Goal: Transaction & Acquisition: Purchase product/service

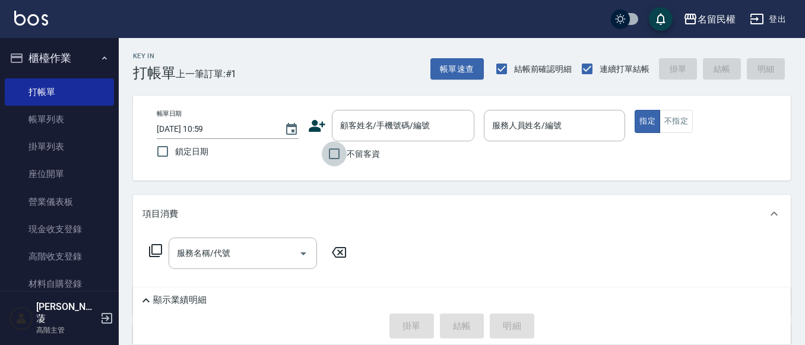
drag, startPoint x: 340, startPoint y: 154, endPoint x: 349, endPoint y: 154, distance: 8.3
click at [340, 156] on input "不留客資" at bounding box center [334, 153] width 25 height 25
checkbox input "true"
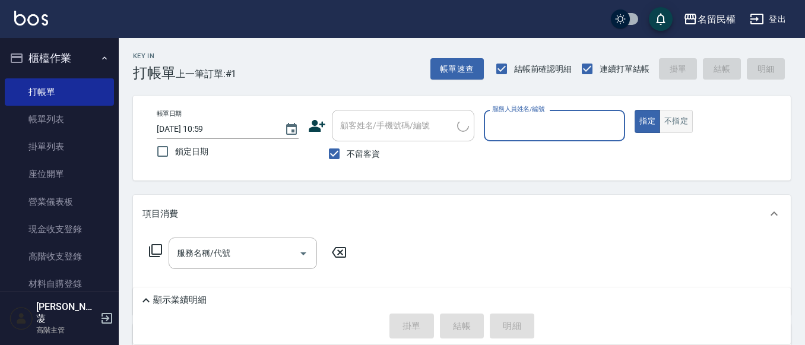
click at [660, 123] on button "不指定" at bounding box center [676, 121] width 33 height 23
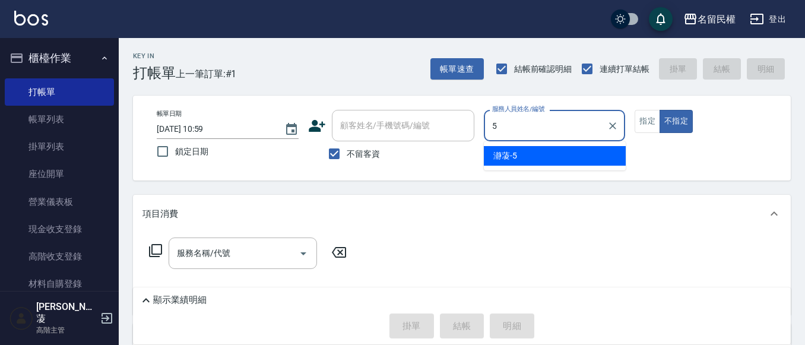
type input "瀞蓤-5"
type button "false"
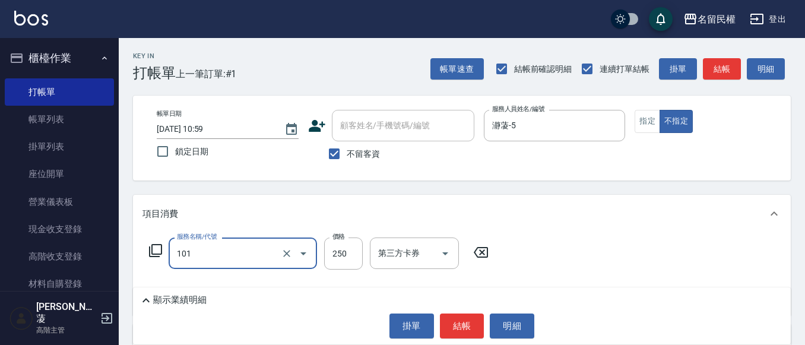
type input "不指定洗髮(101)"
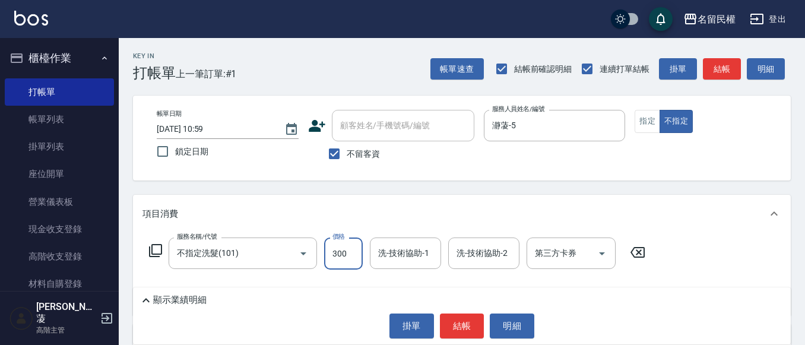
type input "300"
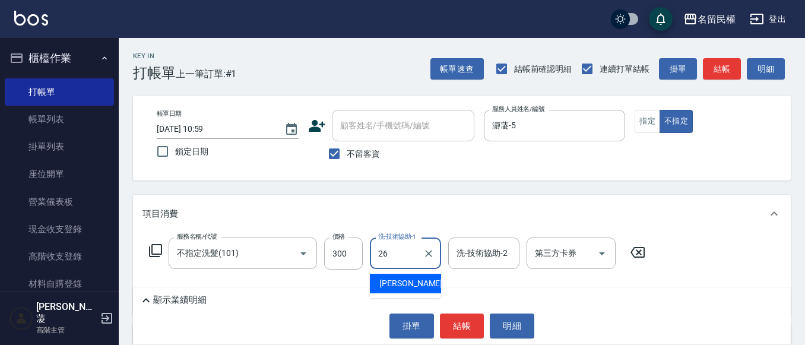
type input "沅莘-26"
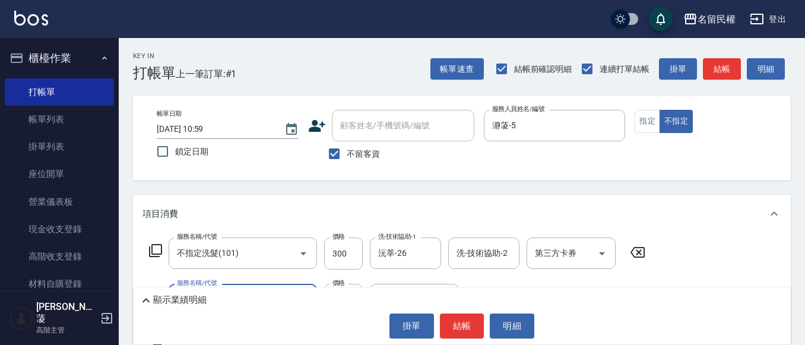
type input "[PERSON_NAME](701)"
type input "30"
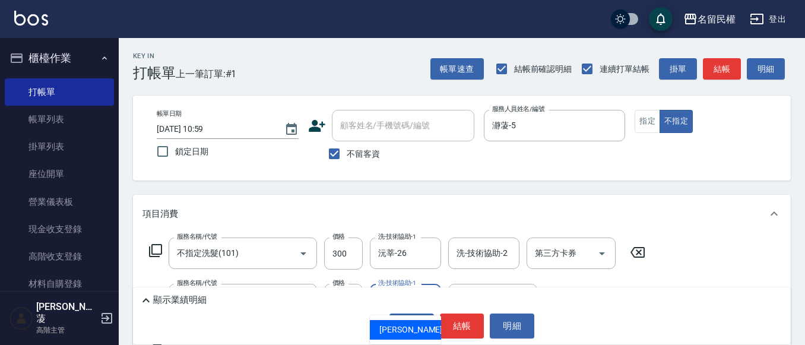
type input "沅莘-26"
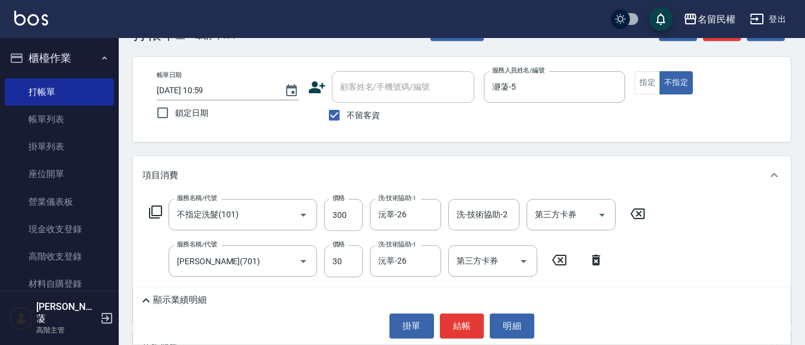
scroll to position [59, 0]
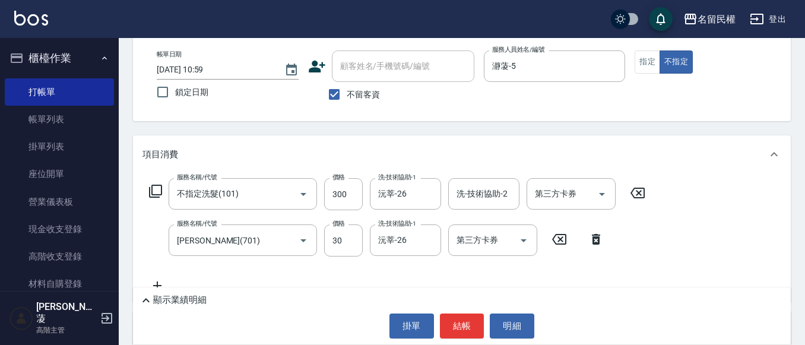
drag, startPoint x: 593, startPoint y: 211, endPoint x: 639, endPoint y: 221, distance: 47.3
click at [639, 221] on div "服務名稱/代號 不指定洗髮(101) 服務名稱/代號 價格 300 價格 洗-技術協助-1 沅莘-26 洗-技術協助-1 洗-技術協助-2 洗-技術協助-2 …" at bounding box center [397, 235] width 510 height 115
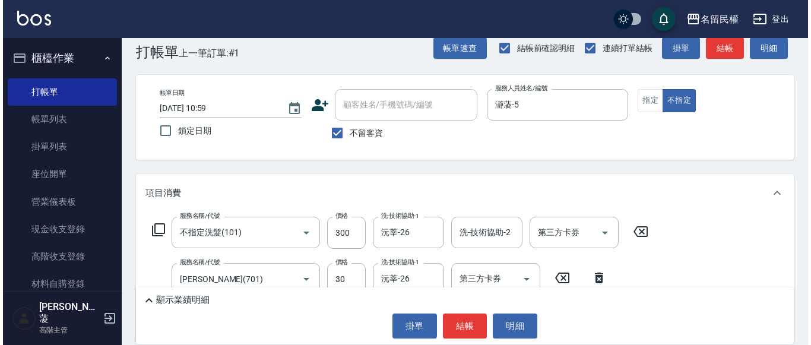
scroll to position [0, 0]
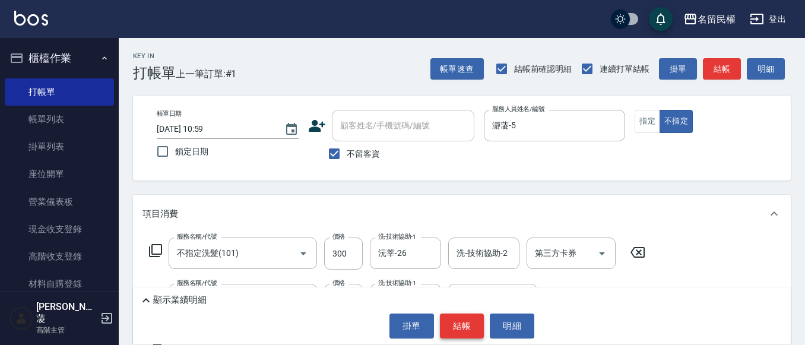
click at [465, 313] on button "結帳" at bounding box center [462, 325] width 45 height 25
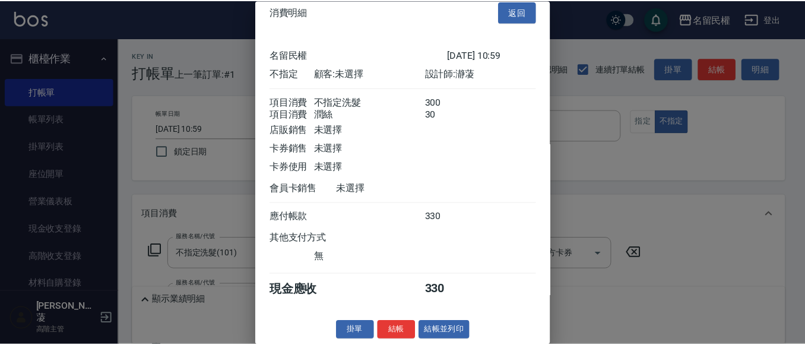
scroll to position [30, 0]
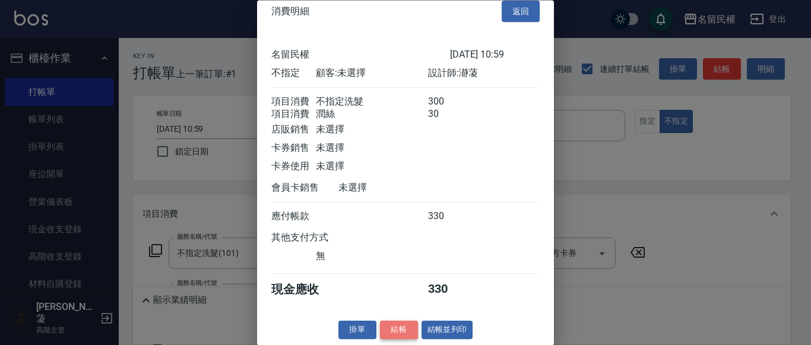
drag, startPoint x: 410, startPoint y: 322, endPoint x: 413, endPoint y: 312, distance: 10.1
click at [409, 322] on button "結帳" at bounding box center [399, 330] width 38 height 18
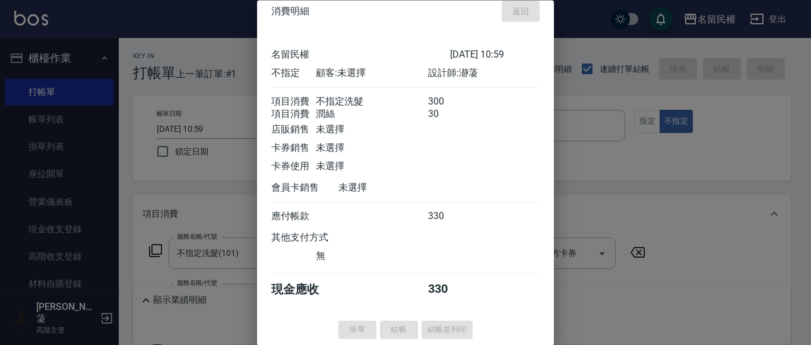
type input "[DATE] 11:47"
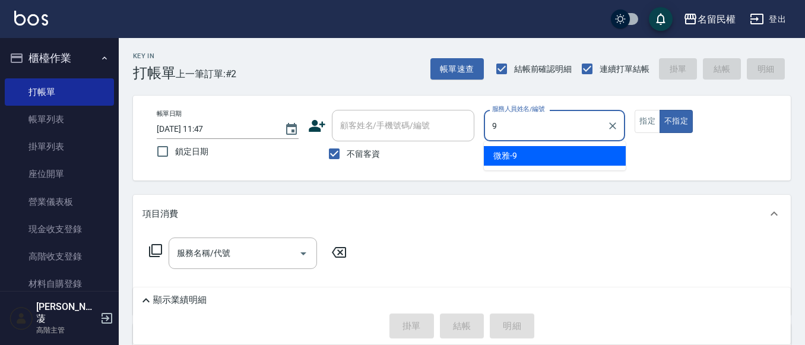
type input "微雅-9"
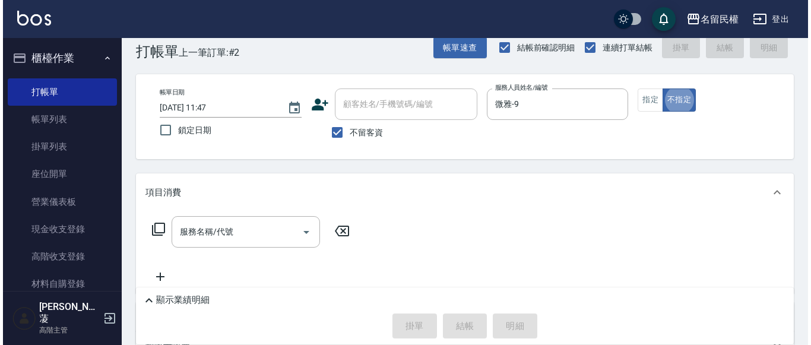
scroll to position [24, 0]
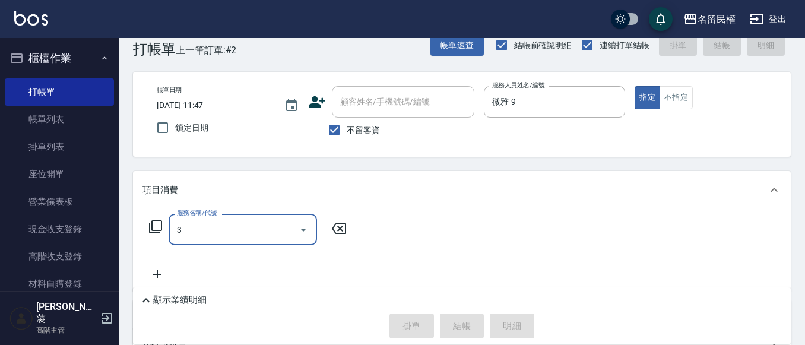
type input "韓國水光針護髮包套買3送2/當次入帳(529)"
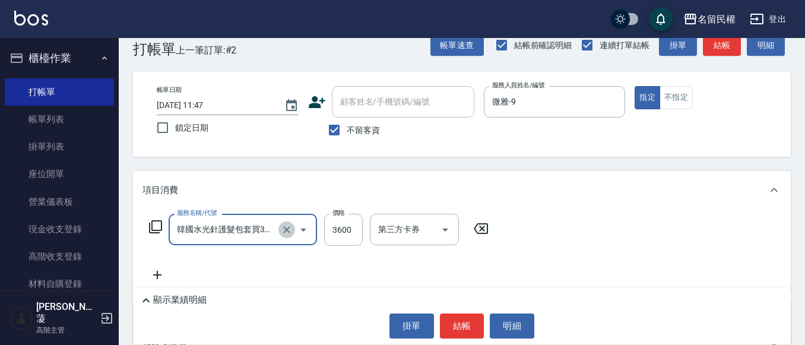
click at [293, 224] on button "Clear" at bounding box center [286, 229] width 17 height 17
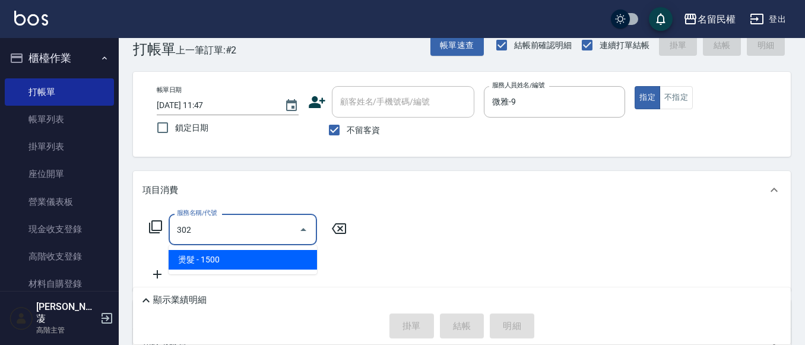
type input "燙髮(302)"
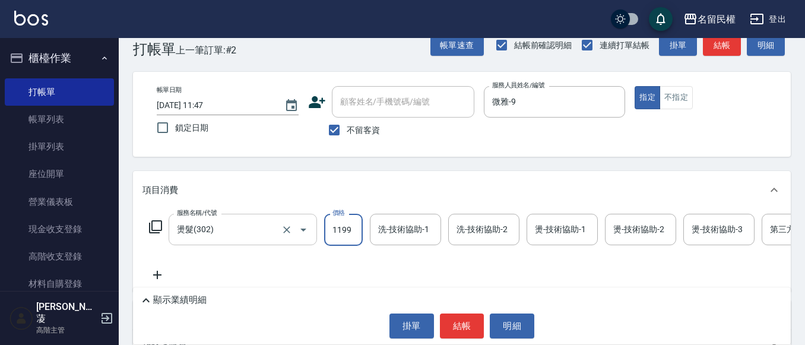
type input "1199"
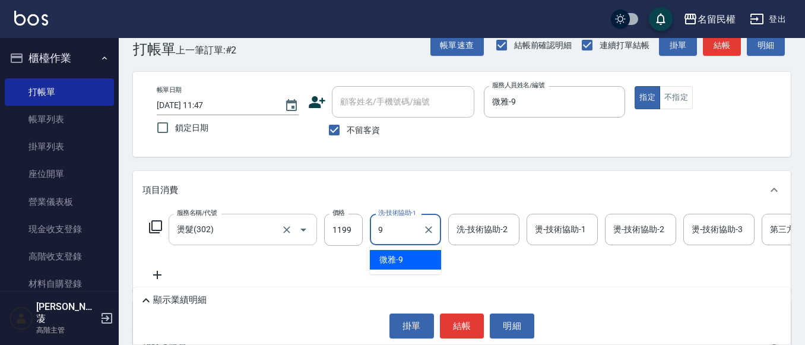
type input "微雅-9"
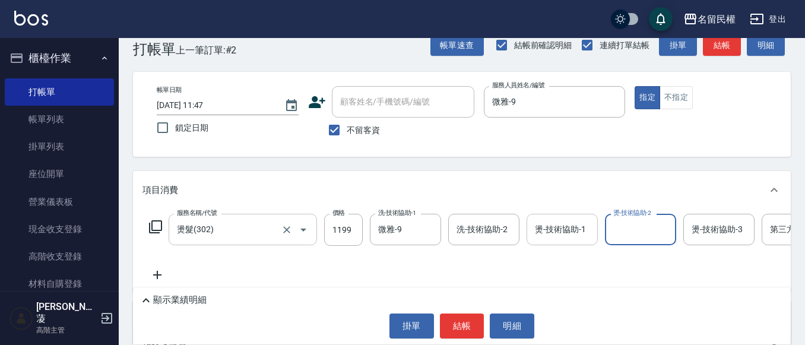
click at [559, 238] on input "燙-技術協助-1" at bounding box center [562, 229] width 61 height 21
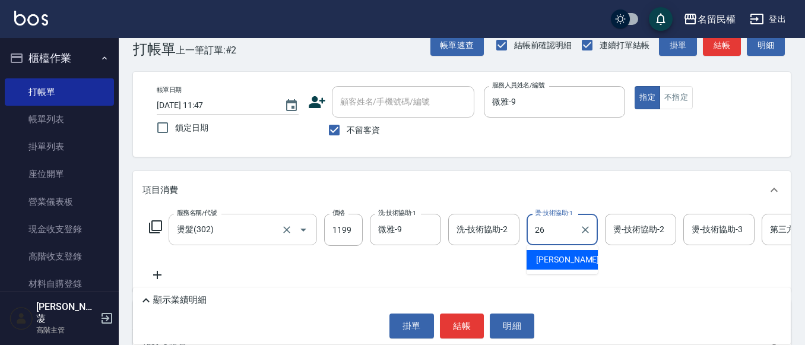
type input "沅莘-26"
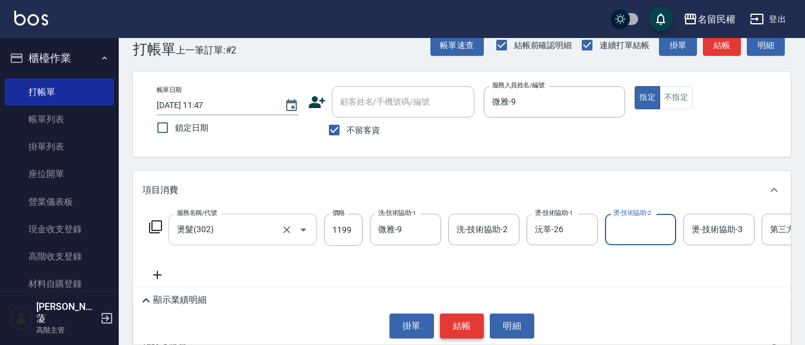
click at [474, 320] on button "結帳" at bounding box center [462, 325] width 45 height 25
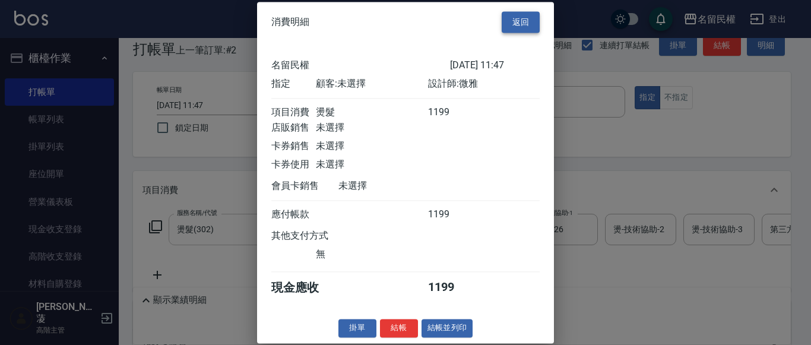
drag, startPoint x: 500, startPoint y: 19, endPoint x: 505, endPoint y: 30, distance: 12.2
click at [502, 19] on button "返回" at bounding box center [521, 22] width 38 height 22
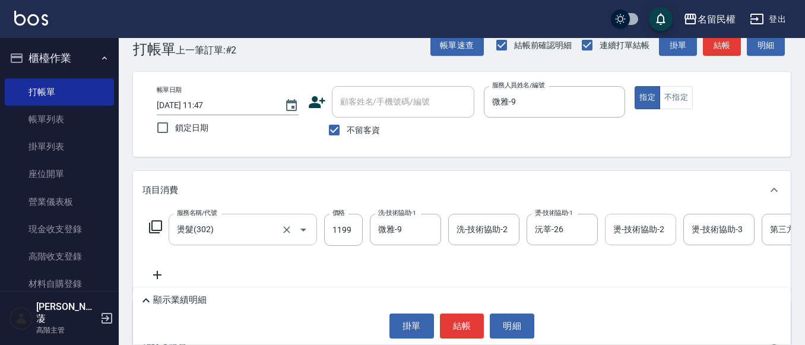
click at [623, 220] on div "燙-技術協助-2 燙-技術協助-2" at bounding box center [640, 229] width 71 height 31
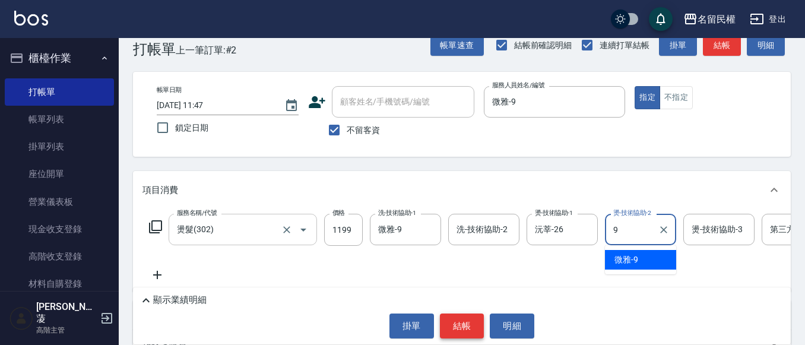
type input "微雅-9"
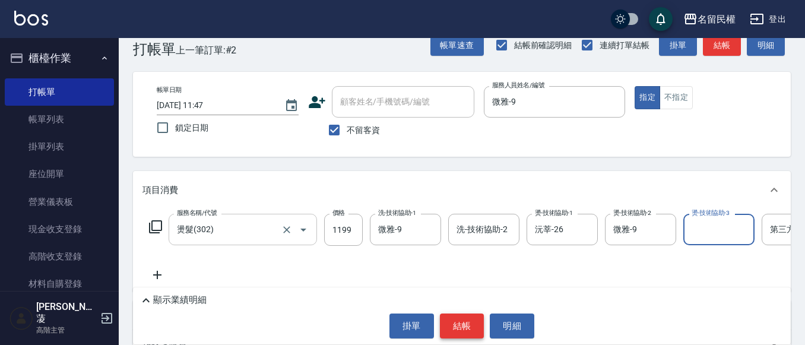
click at [451, 326] on button "結帳" at bounding box center [462, 325] width 45 height 25
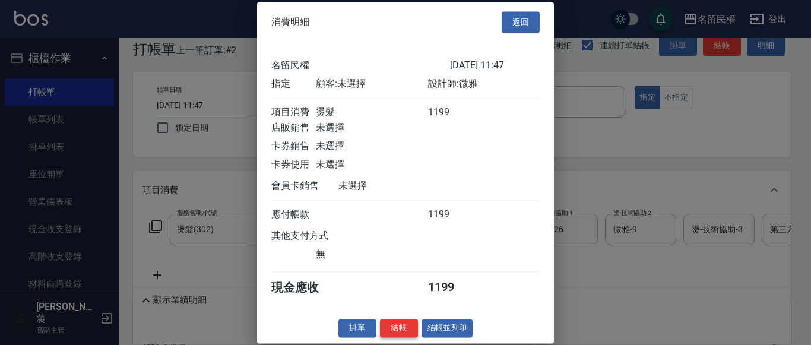
scroll to position [15, 0]
click at [411, 328] on button "結帳" at bounding box center [399, 328] width 38 height 18
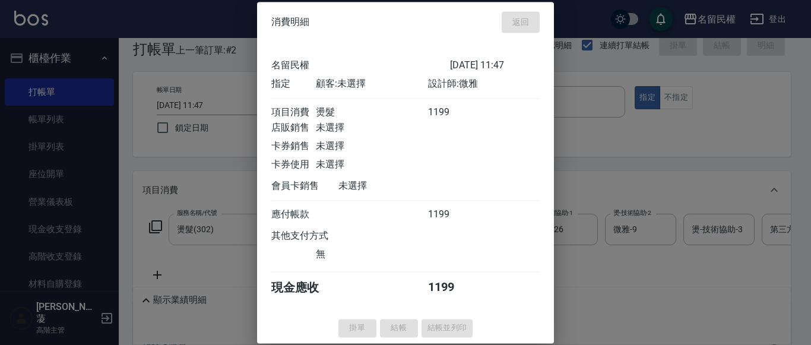
type input "[DATE] 12:05"
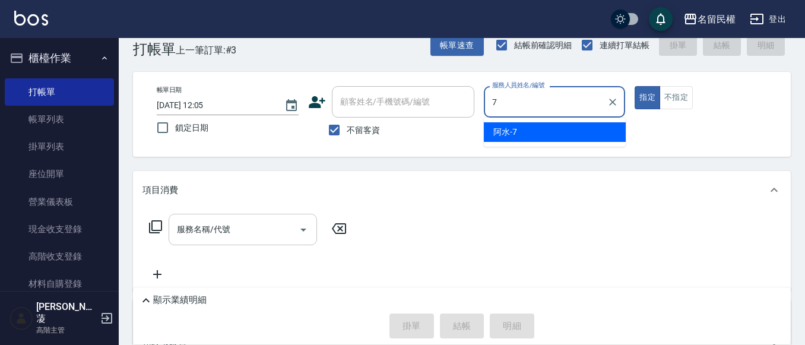
type input "阿水-7"
type button "true"
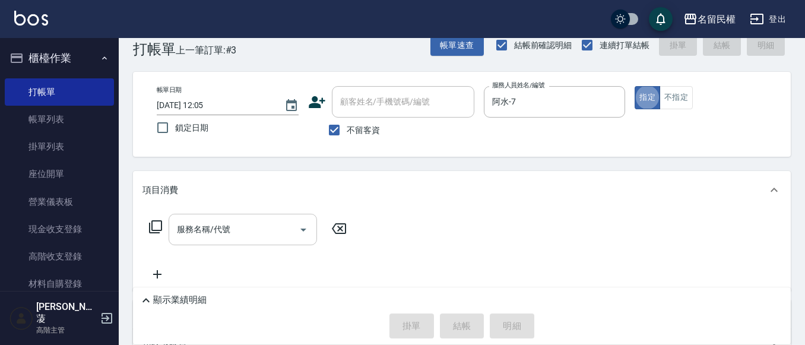
click at [255, 230] on input "服務名稱/代號" at bounding box center [234, 229] width 120 height 21
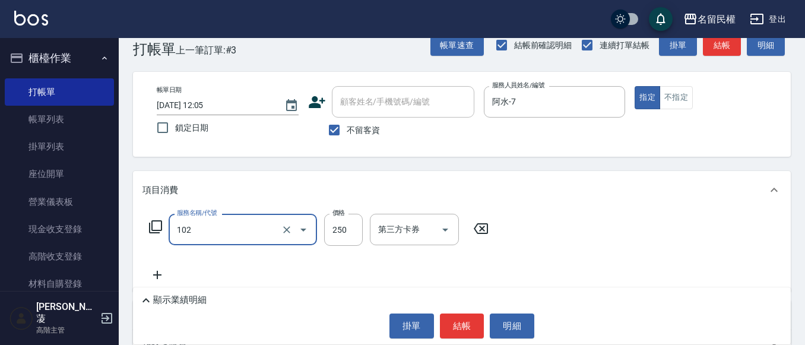
type input "指定洗髮(102)"
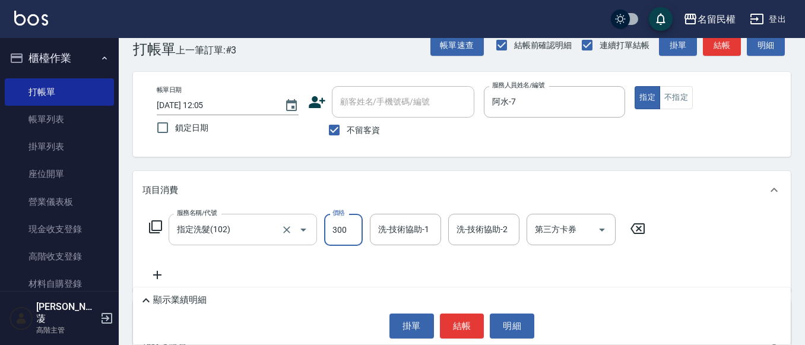
type input "300"
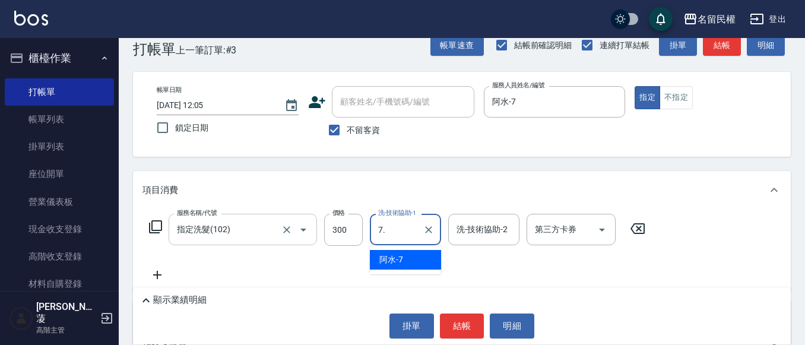
type input "7."
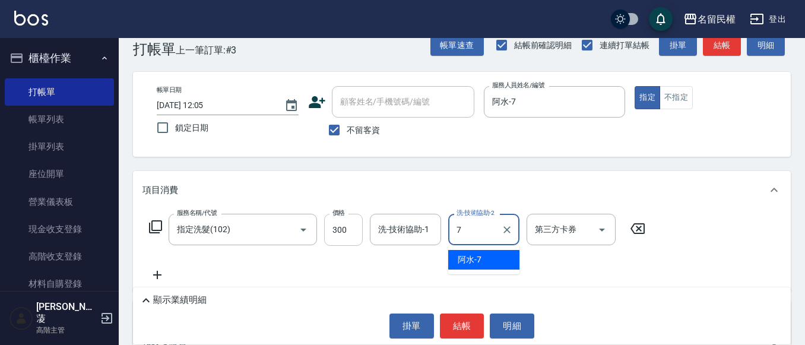
type input "阿水-7"
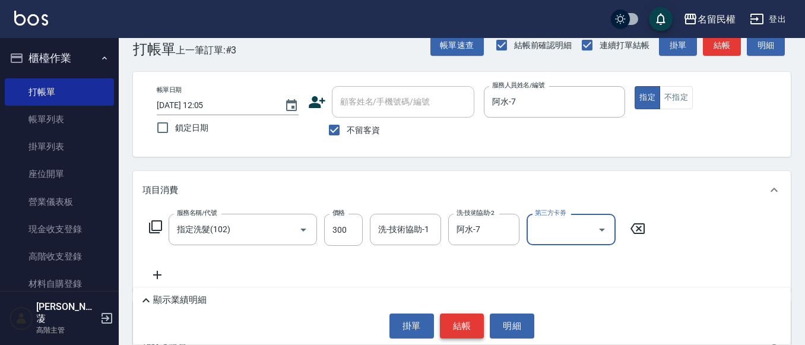
click at [461, 321] on button "結帳" at bounding box center [462, 325] width 45 height 25
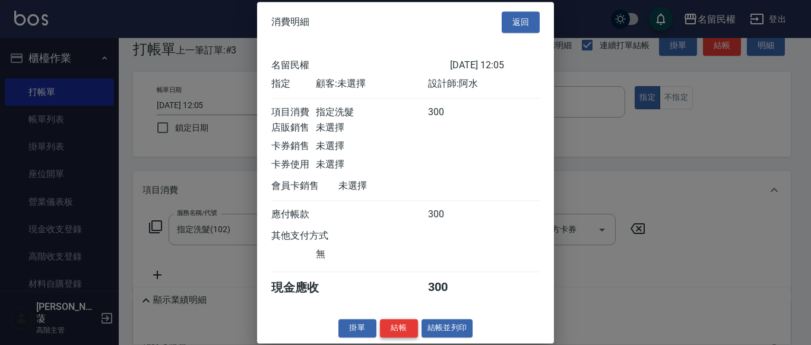
click at [387, 328] on button "結帳" at bounding box center [399, 328] width 38 height 18
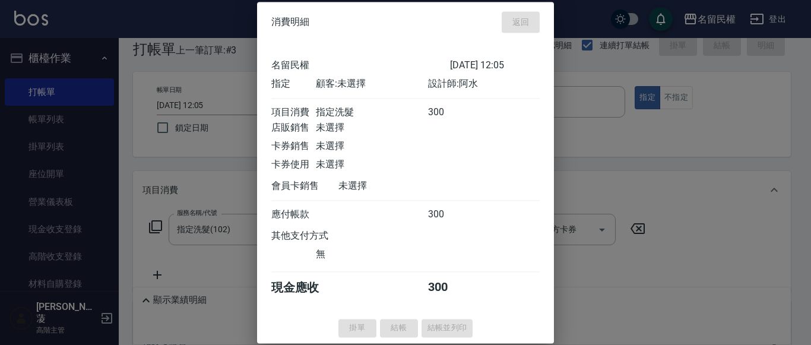
type input "[DATE] 12:24"
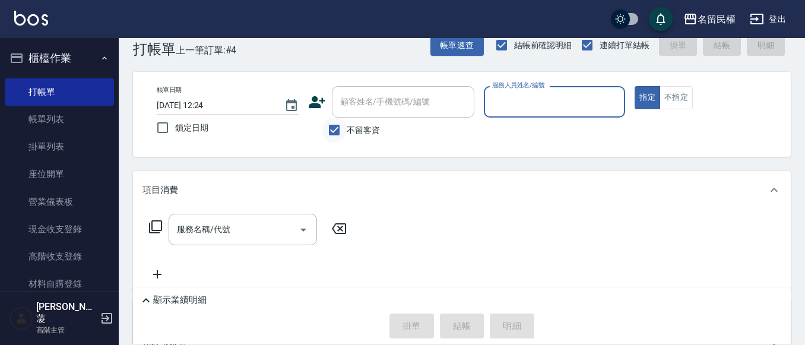
click at [332, 122] on input "不留客資" at bounding box center [334, 130] width 25 height 25
checkbox input "false"
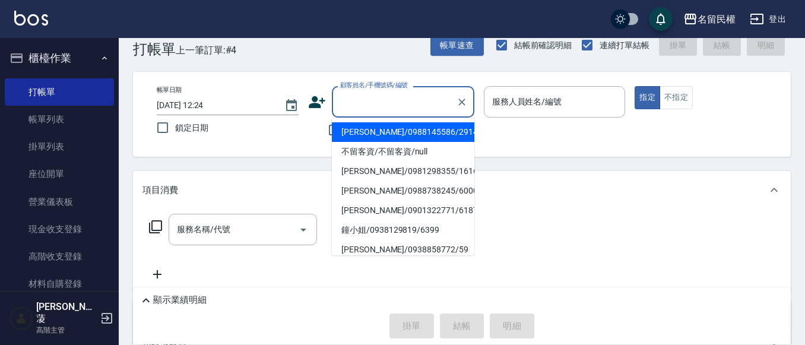
click at [342, 112] on input "顧客姓名/手機號碼/編號" at bounding box center [394, 101] width 114 height 21
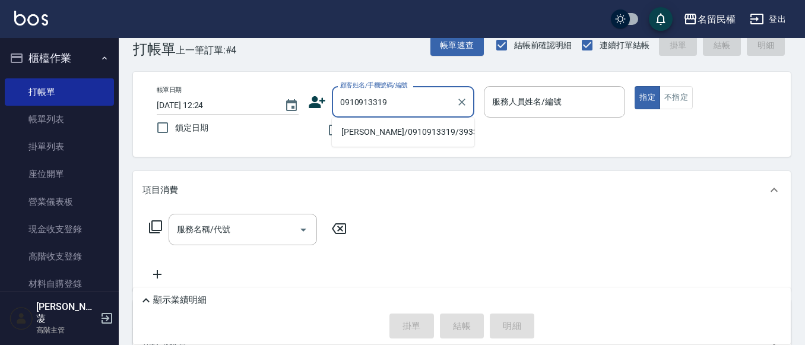
click at [376, 133] on li "[PERSON_NAME]/0910913319/3933" at bounding box center [403, 132] width 142 height 20
type input "[PERSON_NAME]/0910913319/3933"
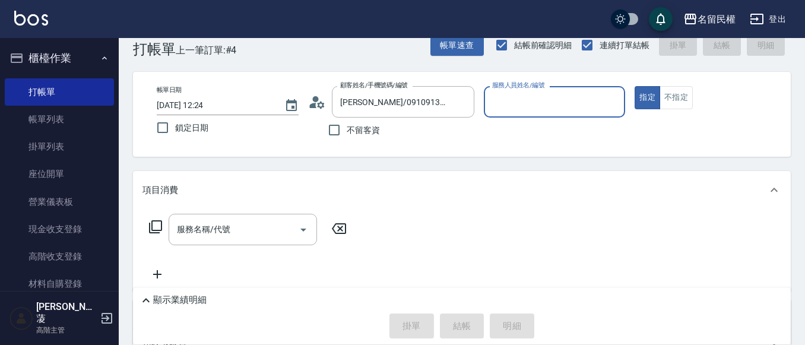
click at [316, 100] on circle at bounding box center [315, 99] width 6 height 6
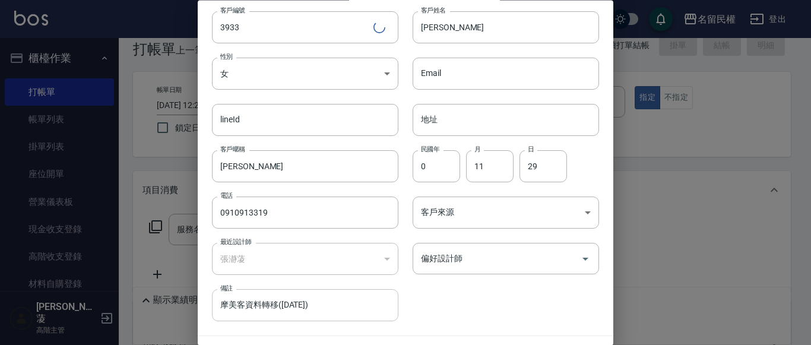
scroll to position [66, 0]
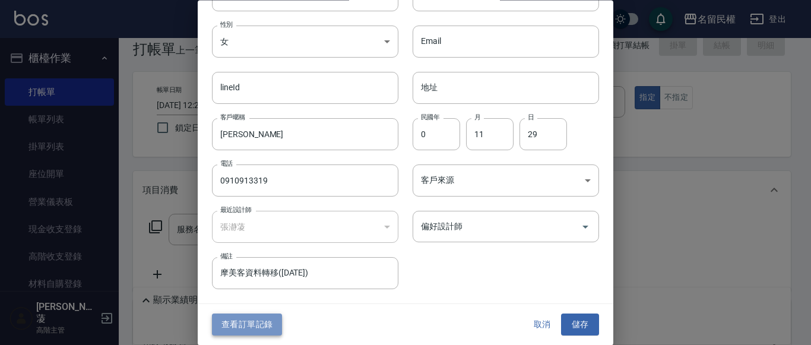
click at [236, 331] on button "查看訂單記錄" at bounding box center [247, 325] width 70 height 22
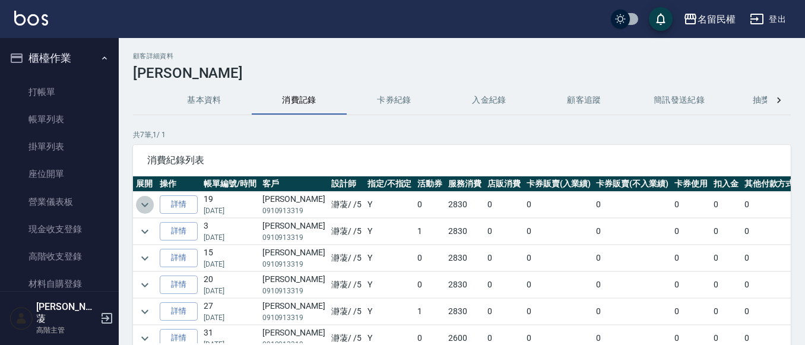
click at [147, 208] on icon "expand row" at bounding box center [145, 205] width 14 height 14
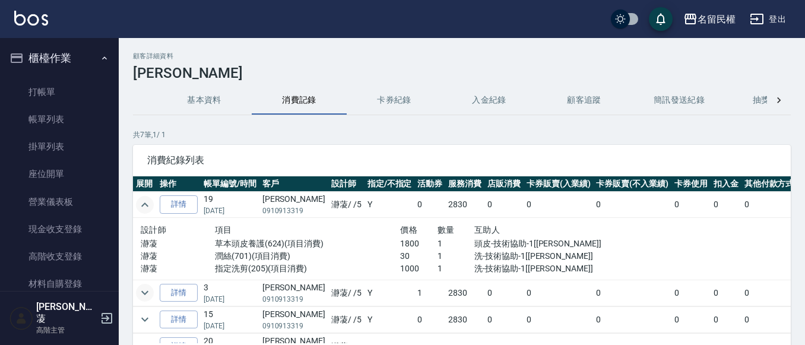
click at [151, 297] on icon "expand row" at bounding box center [145, 293] width 14 height 14
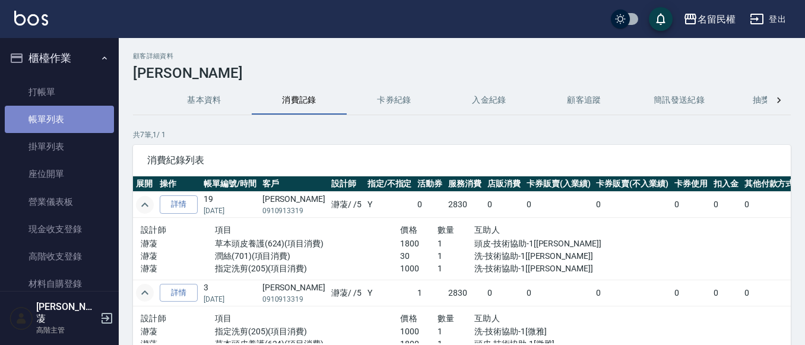
click at [83, 109] on link "帳單列表" at bounding box center [59, 119] width 109 height 27
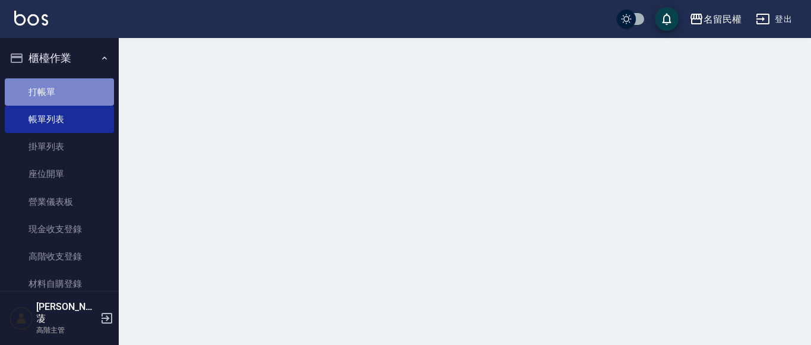
click at [83, 102] on link "打帳單" at bounding box center [59, 91] width 109 height 27
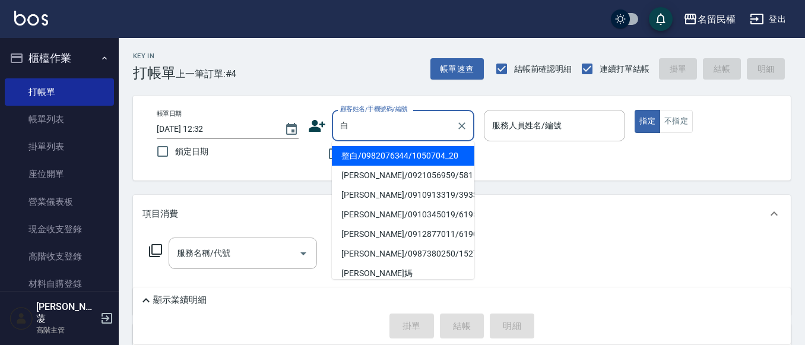
click at [353, 189] on li "[PERSON_NAME]/0910913319/3933" at bounding box center [403, 195] width 142 height 20
type input "[PERSON_NAME]/0910913319/3933"
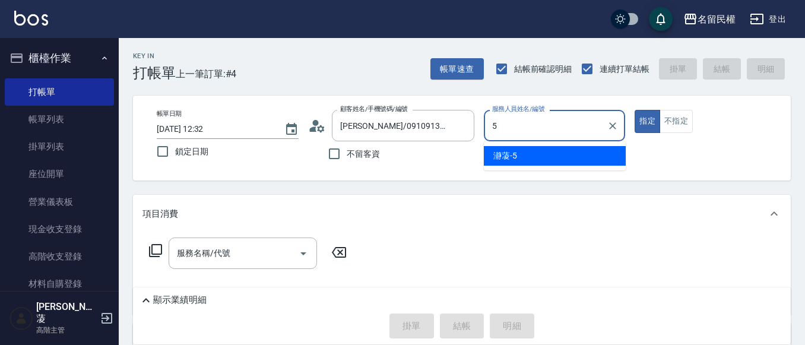
type input "瀞蓤-5"
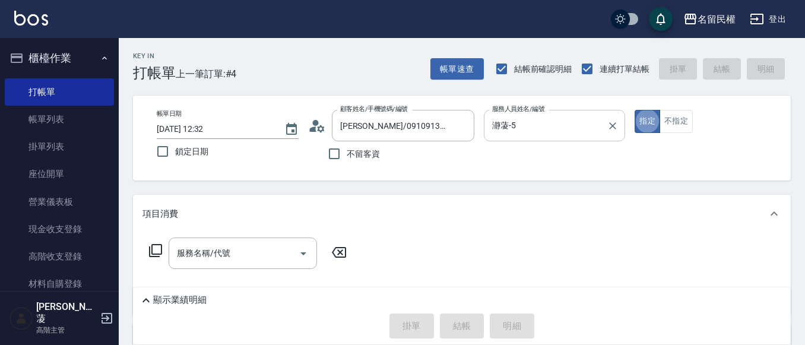
type button "true"
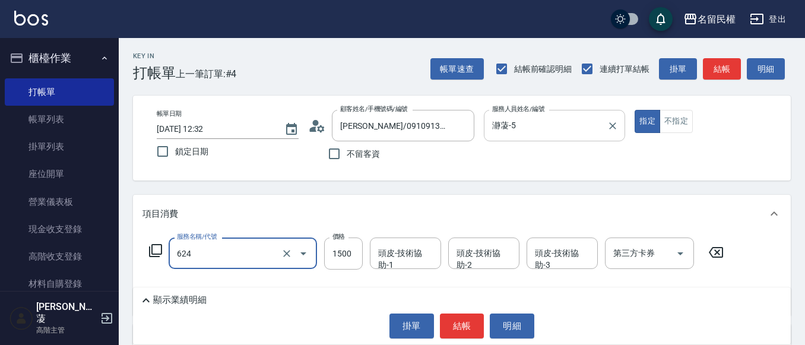
type input "草本頭皮養護(624)"
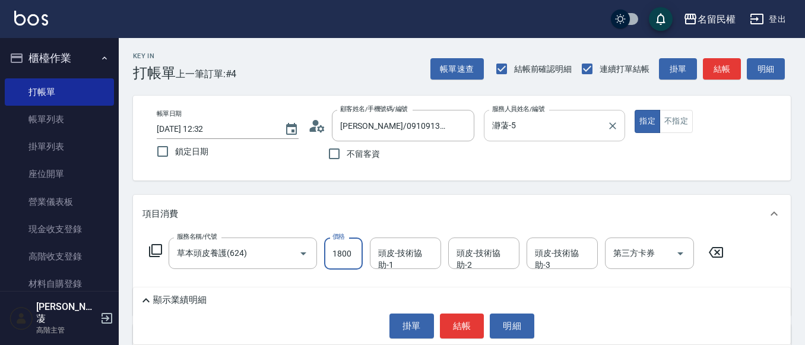
type input "1800"
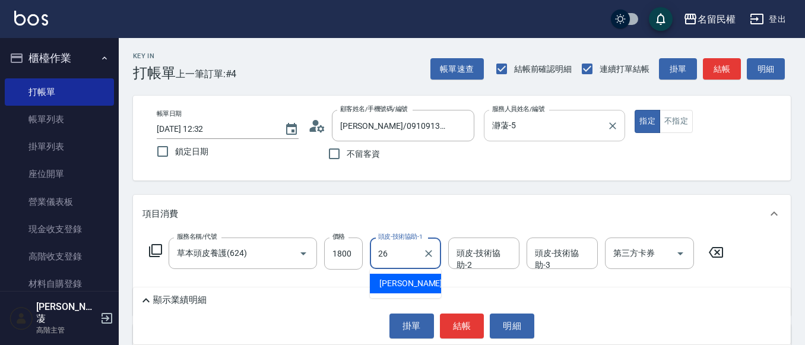
type input "沅莘-26"
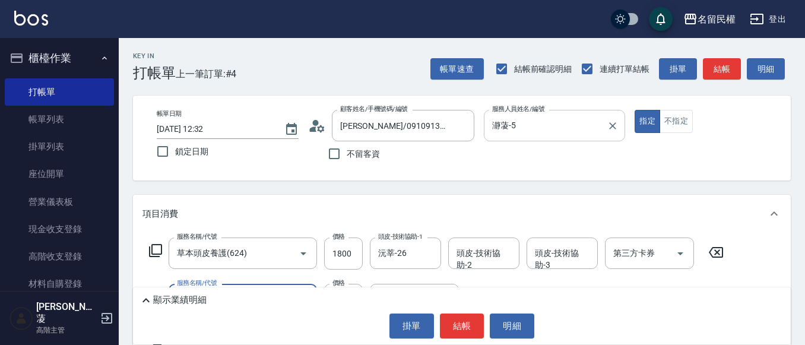
type input "指定洗剪(205)"
type input "1000"
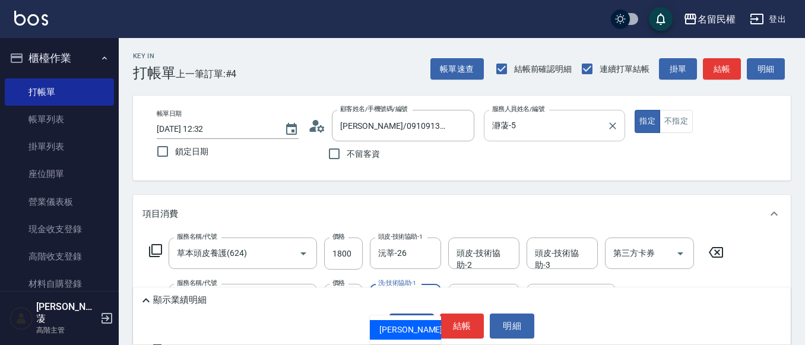
type input "沅莘-26"
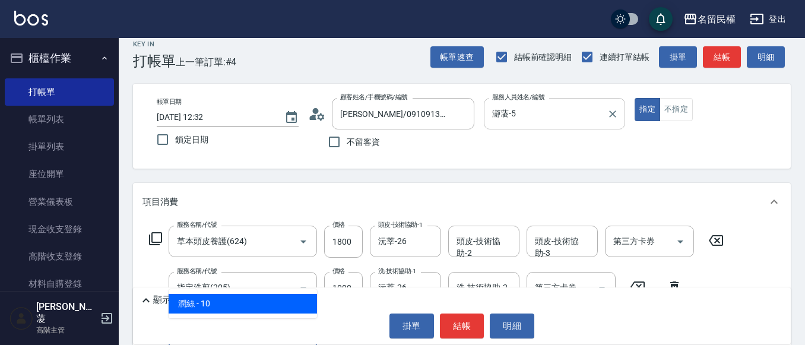
type input "[PERSON_NAME](701)"
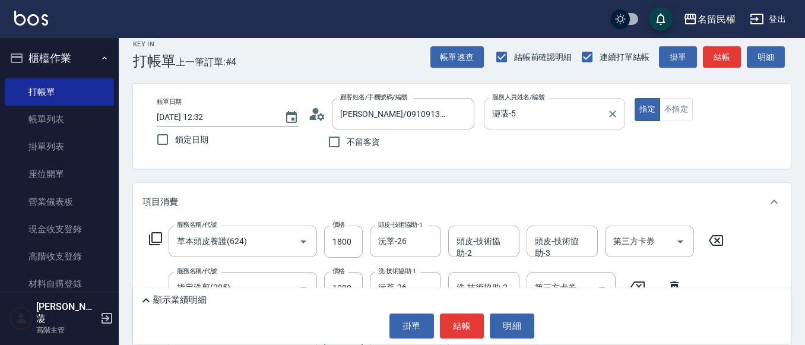
scroll to position [18, 0]
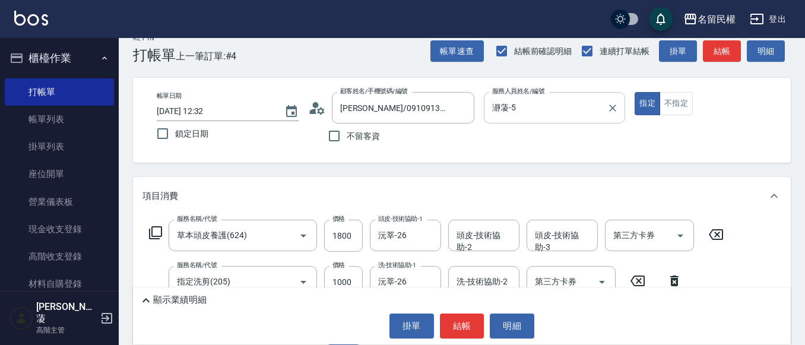
type input "30"
type input "沅莘-26"
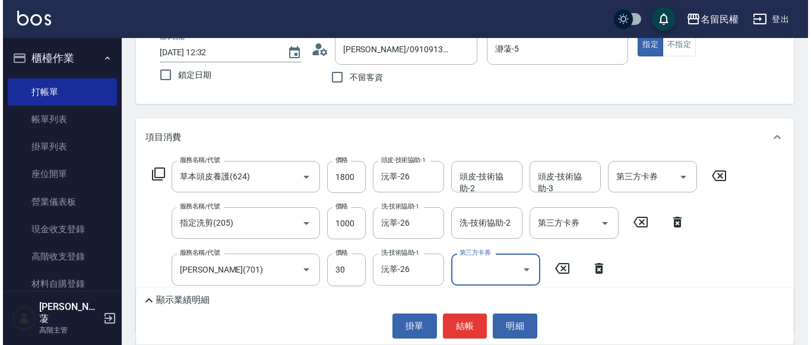
scroll to position [77, 0]
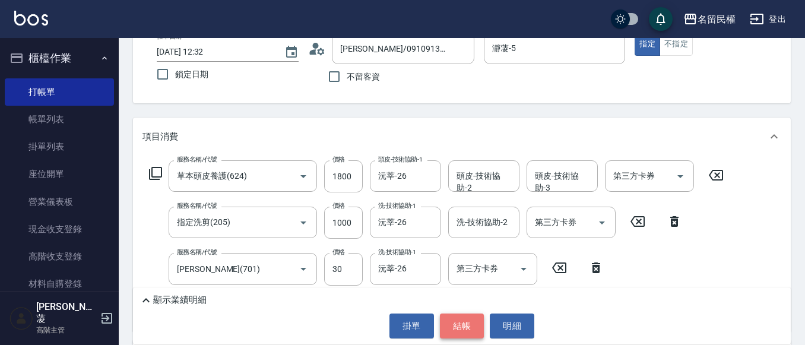
click at [466, 319] on button "結帳" at bounding box center [462, 325] width 45 height 25
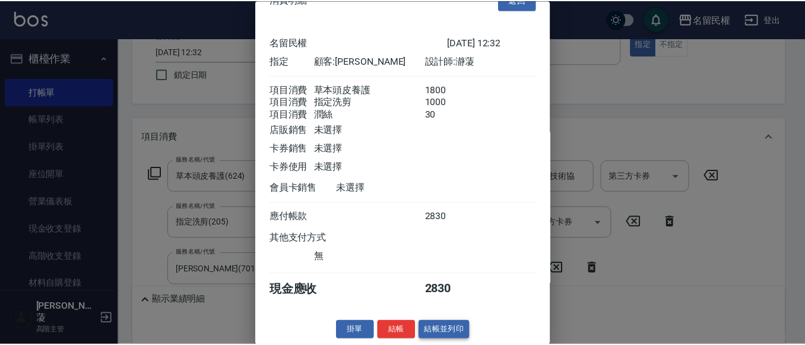
scroll to position [44, 0]
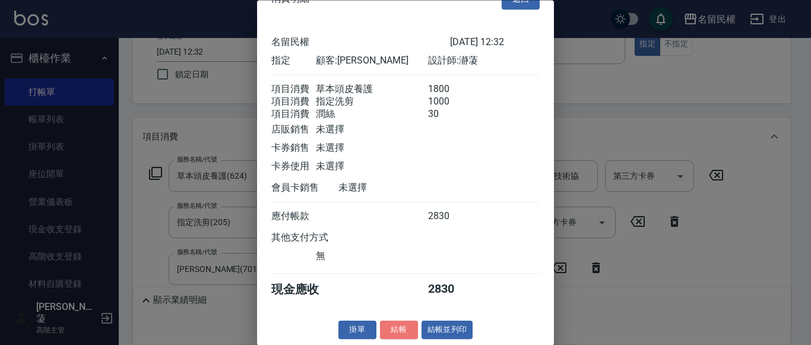
click at [403, 330] on button "結帳" at bounding box center [399, 330] width 38 height 18
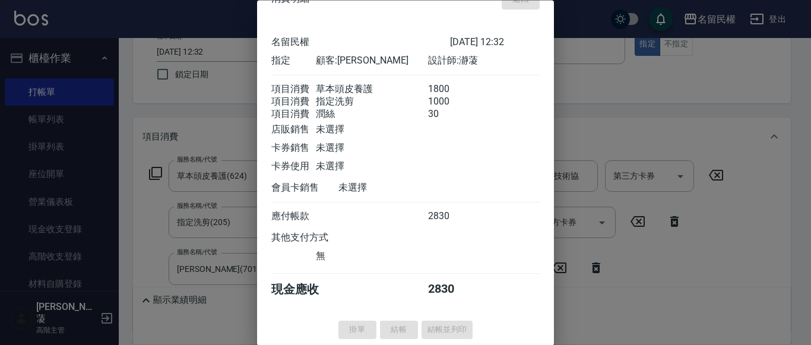
type input "[DATE] 12:33"
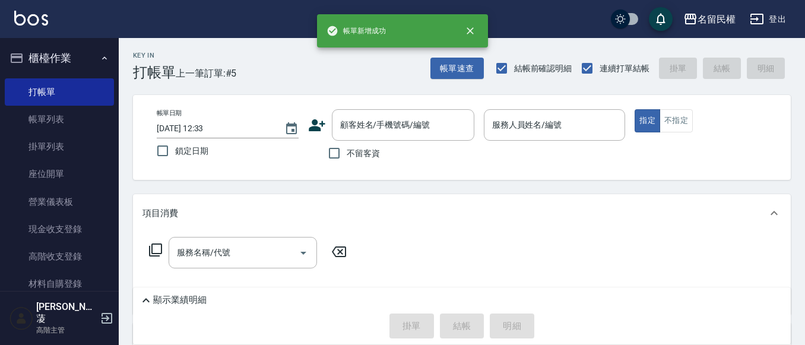
scroll to position [0, 0]
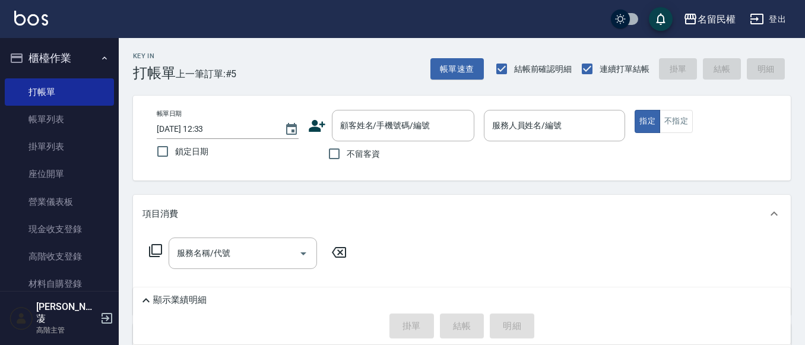
click at [347, 154] on span "不留客資" at bounding box center [363, 154] width 33 height 12
click at [347, 154] on input "不留客資" at bounding box center [334, 153] width 25 height 25
checkbox input "true"
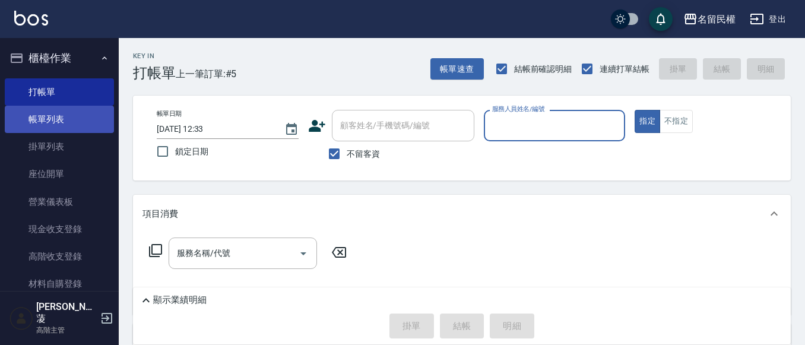
click at [36, 113] on link "帳單列表" at bounding box center [59, 119] width 109 height 27
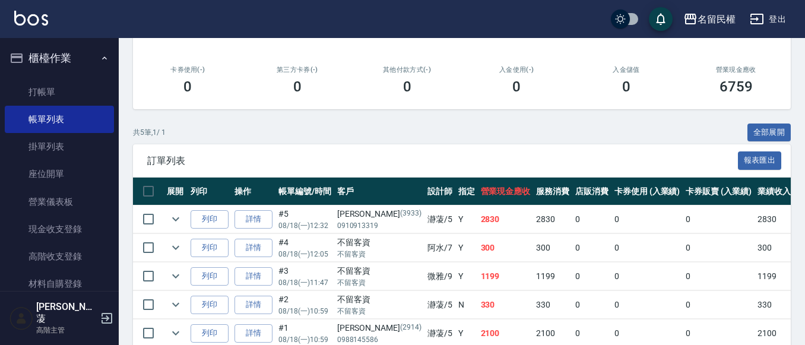
scroll to position [237, 0]
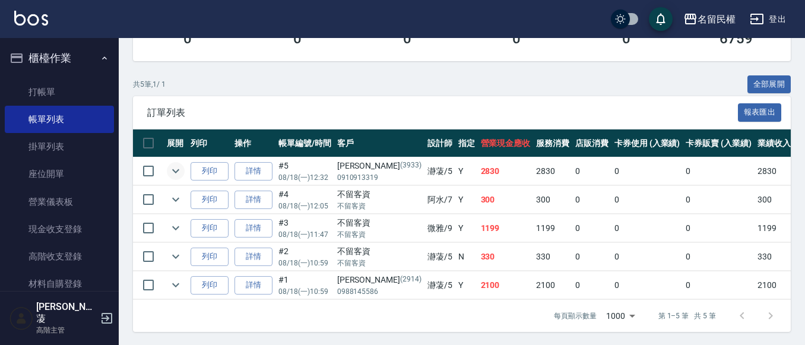
click at [173, 169] on icon "expand row" at bounding box center [176, 171] width 14 height 14
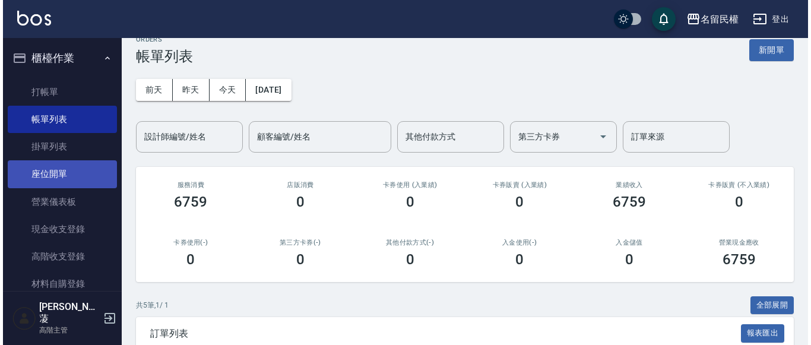
scroll to position [0, 0]
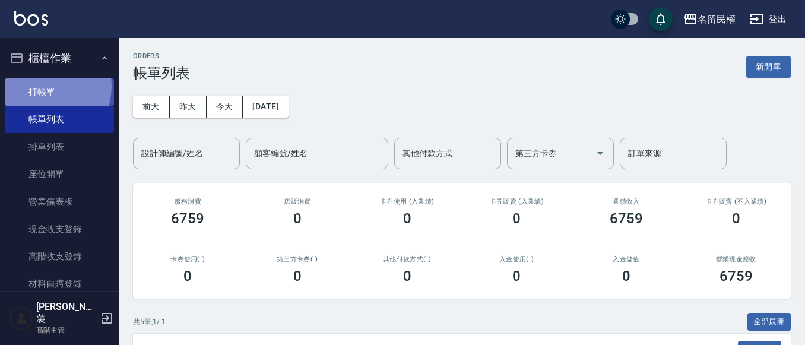
click at [43, 86] on link "打帳單" at bounding box center [59, 91] width 109 height 27
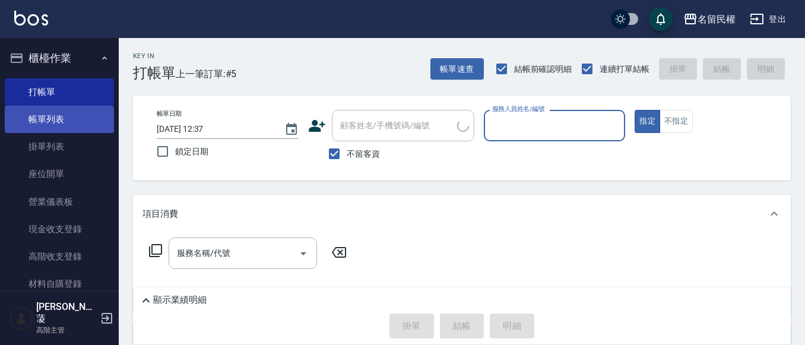
click at [66, 110] on link "帳單列表" at bounding box center [59, 119] width 109 height 27
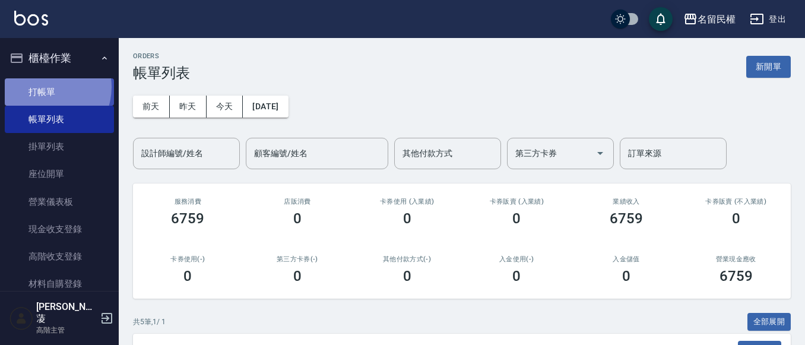
click at [46, 87] on link "打帳單" at bounding box center [59, 91] width 109 height 27
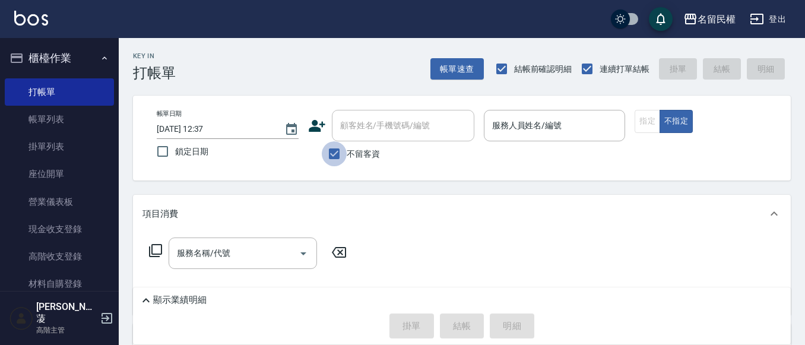
click at [332, 160] on input "不留客資" at bounding box center [334, 153] width 25 height 25
checkbox input "false"
click at [356, 132] on input "顧客姓名/手機號碼/編號" at bounding box center [394, 125] width 114 height 21
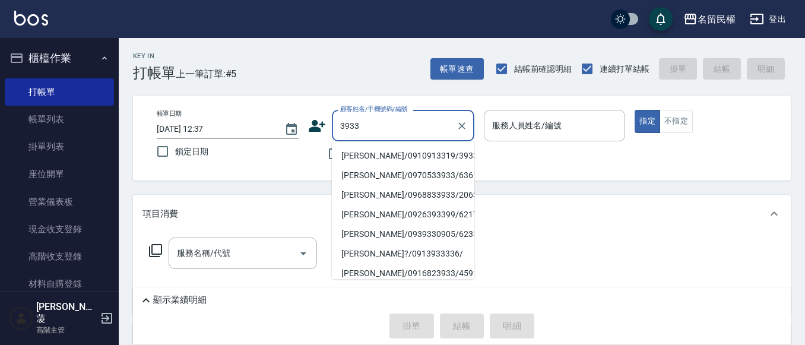
click at [374, 152] on li "[PERSON_NAME]/0910913319/3933" at bounding box center [403, 156] width 142 height 20
type input "[PERSON_NAME]/0910913319/3933"
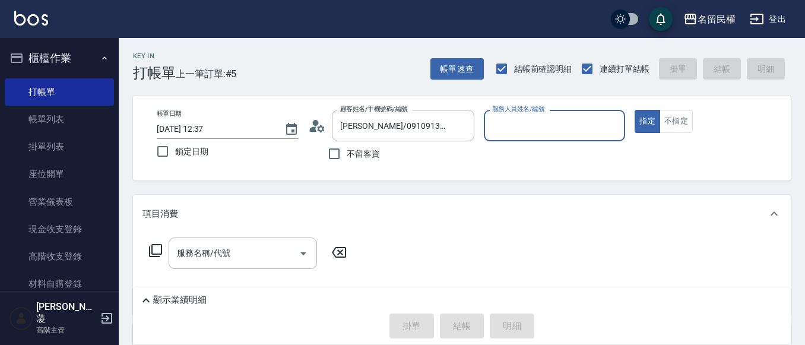
click at [312, 131] on icon at bounding box center [312, 128] width 7 height 5
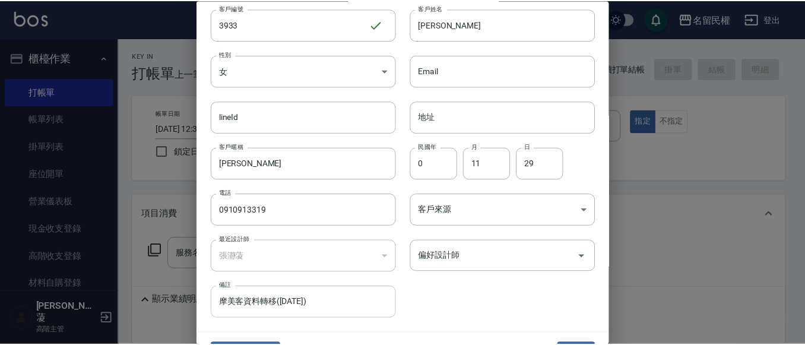
scroll to position [66, 0]
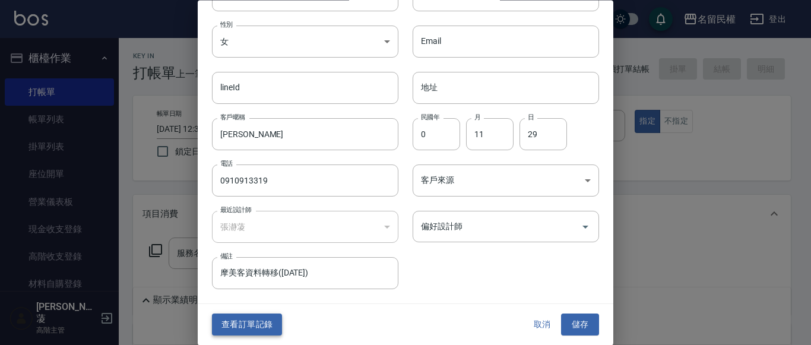
click at [255, 330] on button "查看訂單記錄" at bounding box center [247, 325] width 70 height 22
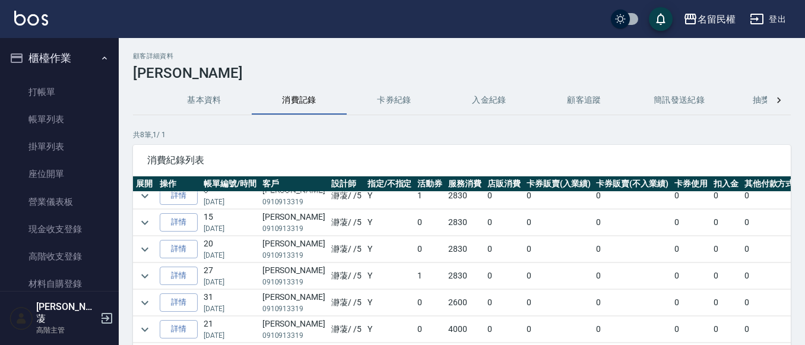
scroll to position [71, 0]
click at [150, 269] on icon "expand row" at bounding box center [145, 276] width 14 height 14
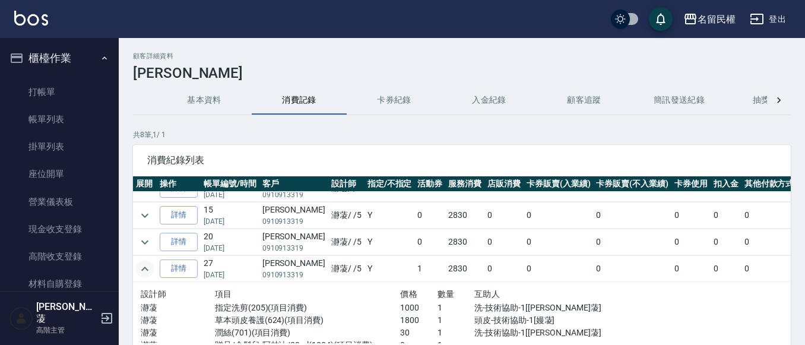
scroll to position [0, 0]
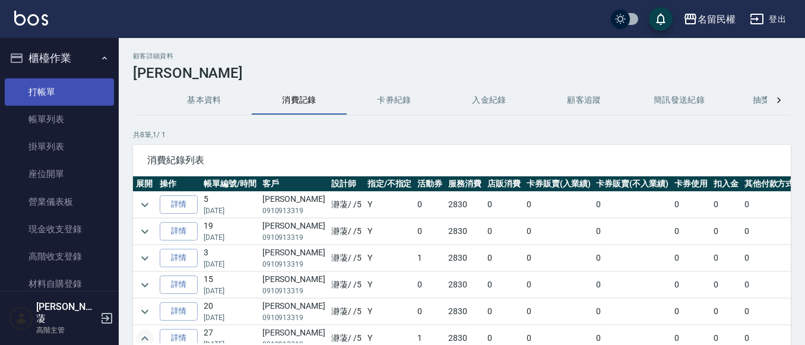
click at [66, 93] on link "打帳單" at bounding box center [59, 91] width 109 height 27
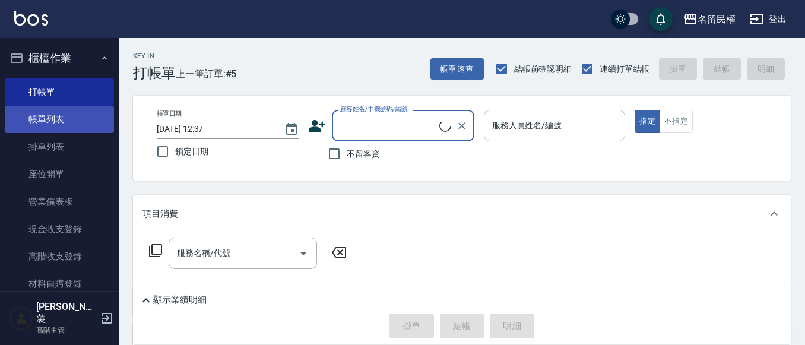
click at [66, 113] on link "帳單列表" at bounding box center [59, 119] width 109 height 27
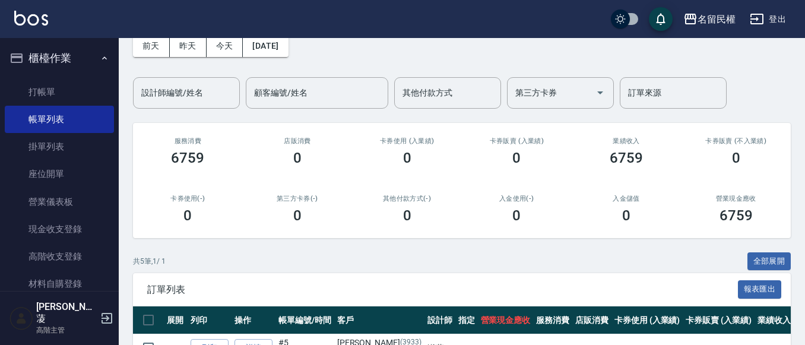
scroll to position [178, 0]
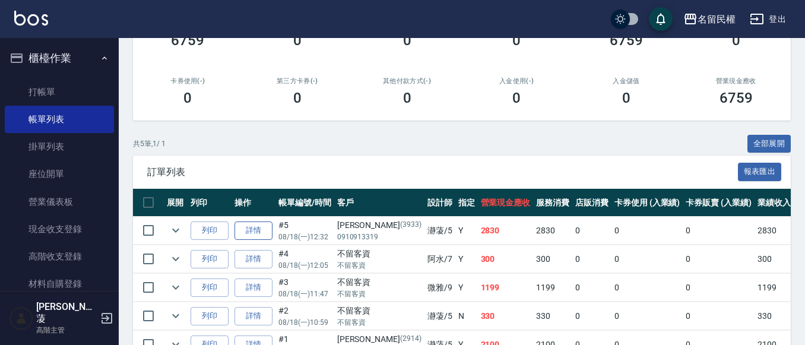
click at [253, 233] on link "詳情" at bounding box center [254, 230] width 38 height 18
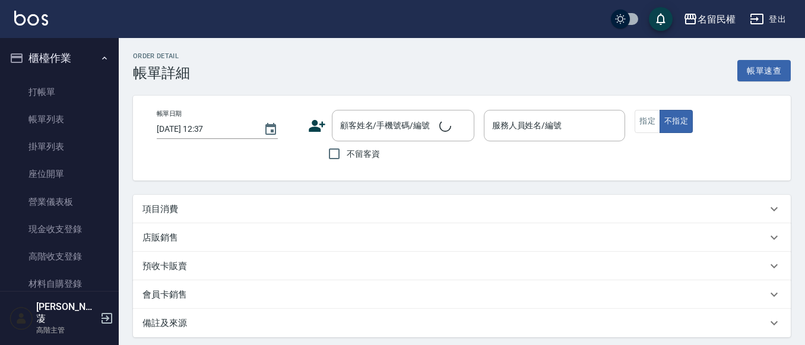
type input "[DATE] 12:32"
type input "瀞蓤-5"
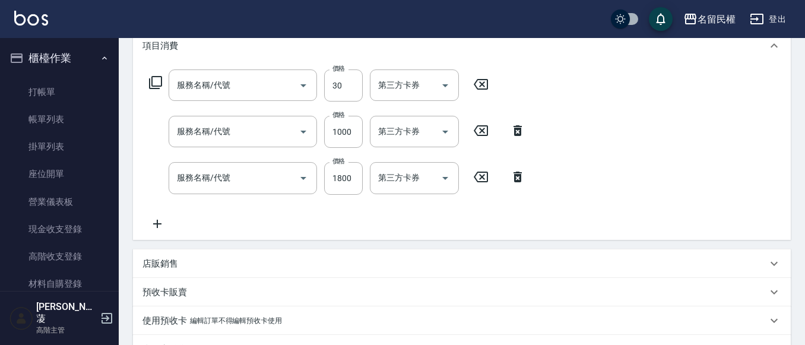
scroll to position [178, 0]
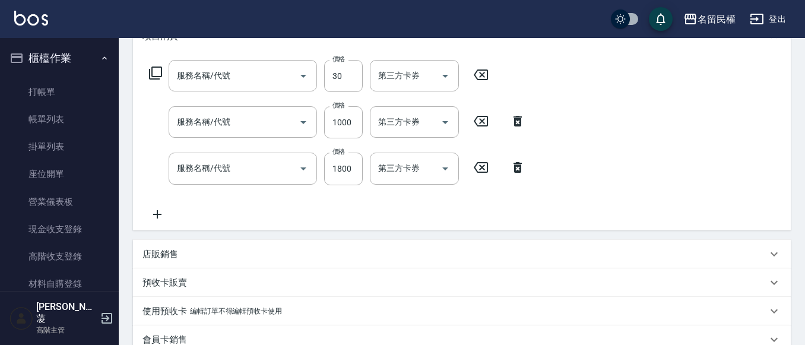
type input "[PERSON_NAME](701)"
type input "指定洗剪(205)"
type input "草本頭皮養護(624)"
type input "[PERSON_NAME]/0910913319/3933"
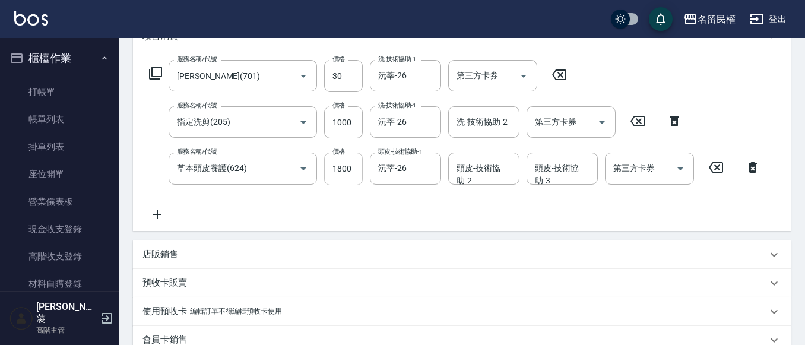
click at [335, 170] on input "1800" at bounding box center [343, 169] width 39 height 32
type input "2100"
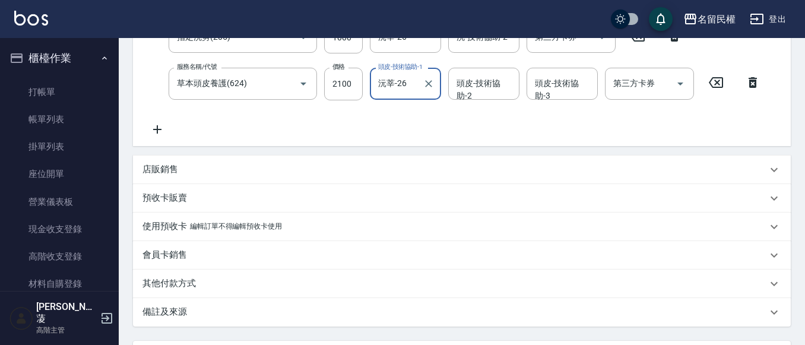
scroll to position [356, 0]
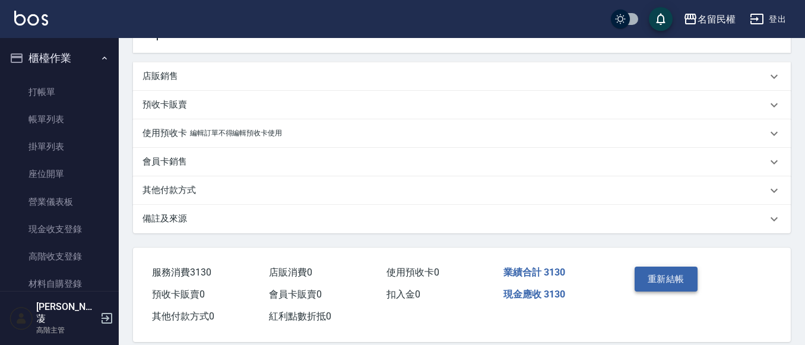
click at [666, 277] on button "重新結帳" at bounding box center [666, 279] width 63 height 25
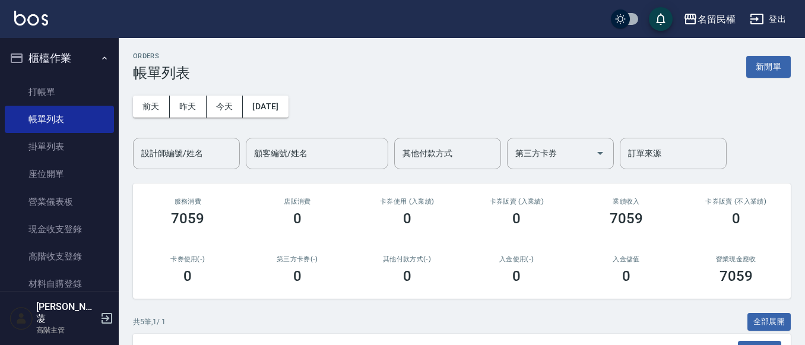
click at [654, 254] on div "入金儲值 0" at bounding box center [627, 270] width 110 height 58
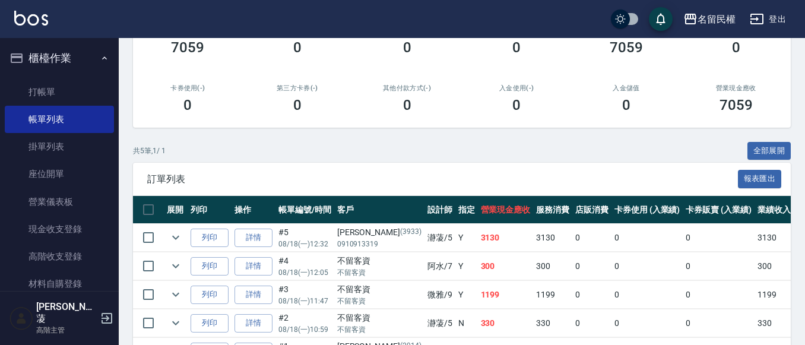
scroll to position [178, 0]
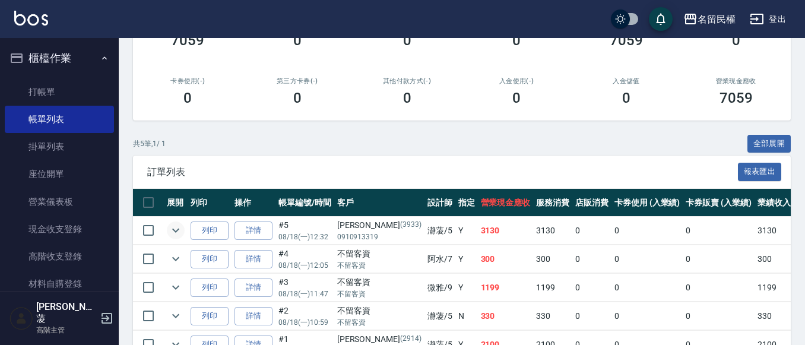
click at [172, 221] on button "expand row" at bounding box center [176, 230] width 18 height 18
